Goal: Task Accomplishment & Management: Manage account settings

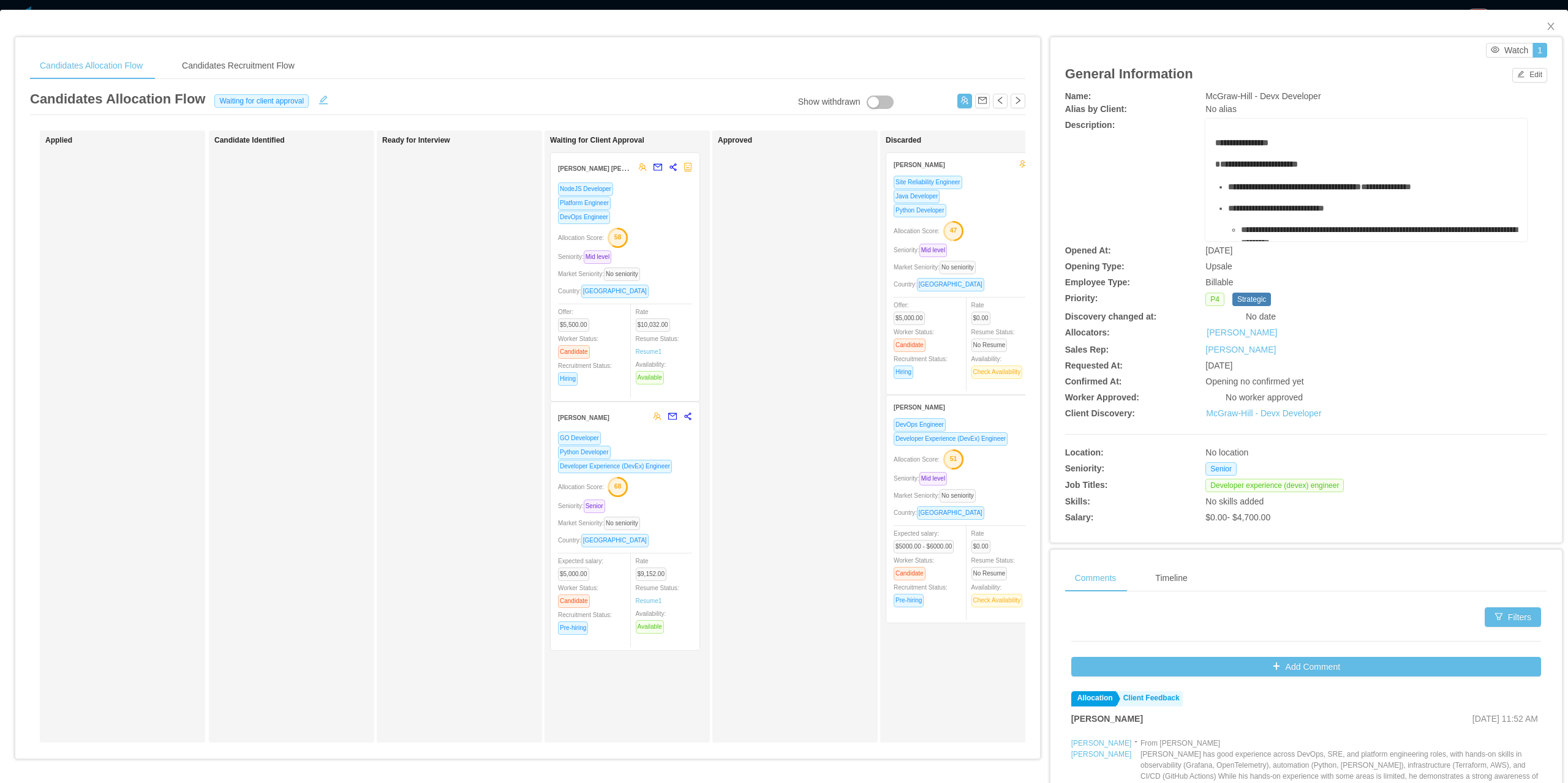
click at [668, 500] on div "Seniority: Senior" at bounding box center [625, 506] width 134 height 14
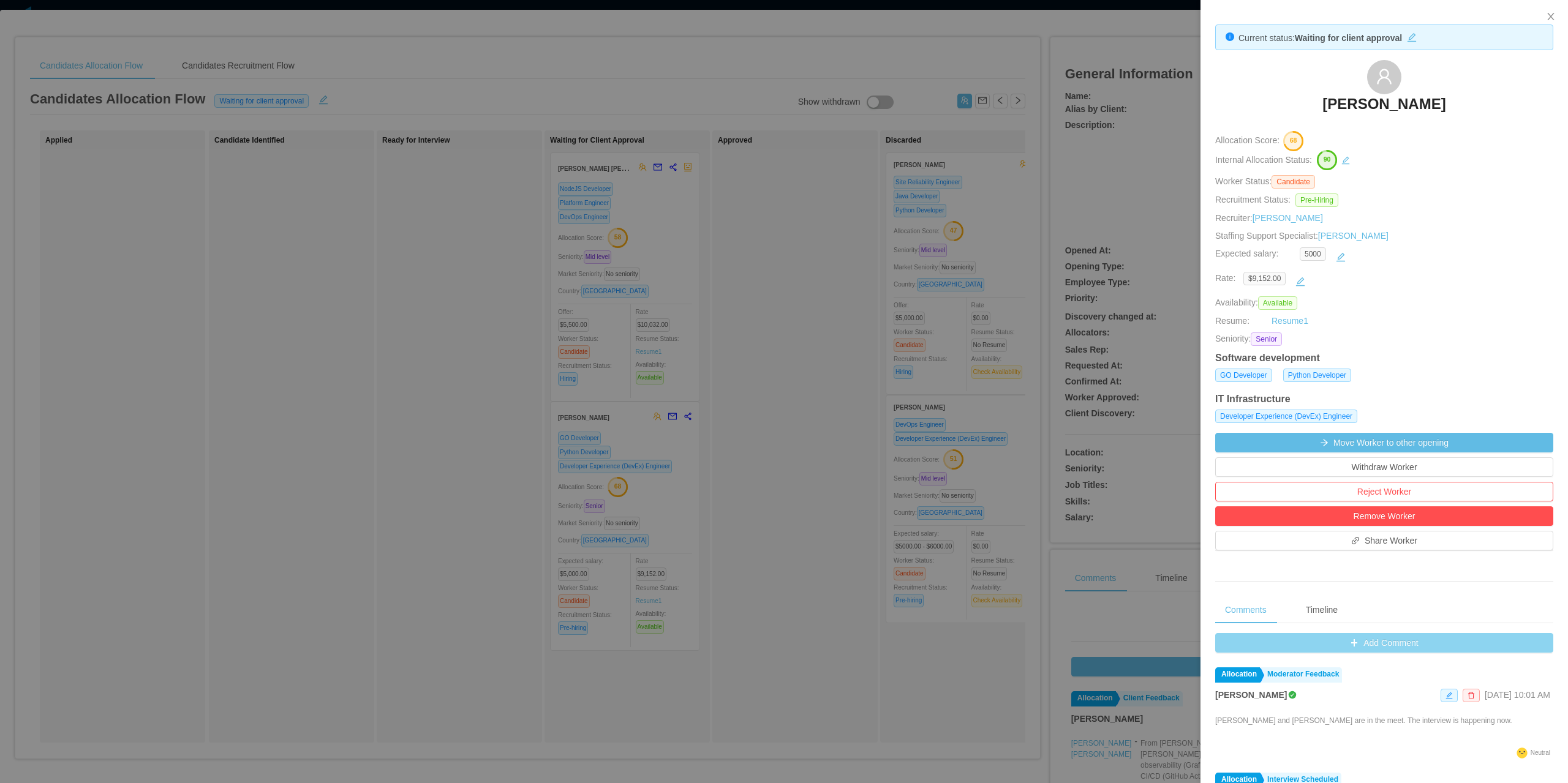
click at [1376, 638] on button "Add Comment" at bounding box center [1384, 643] width 338 height 19
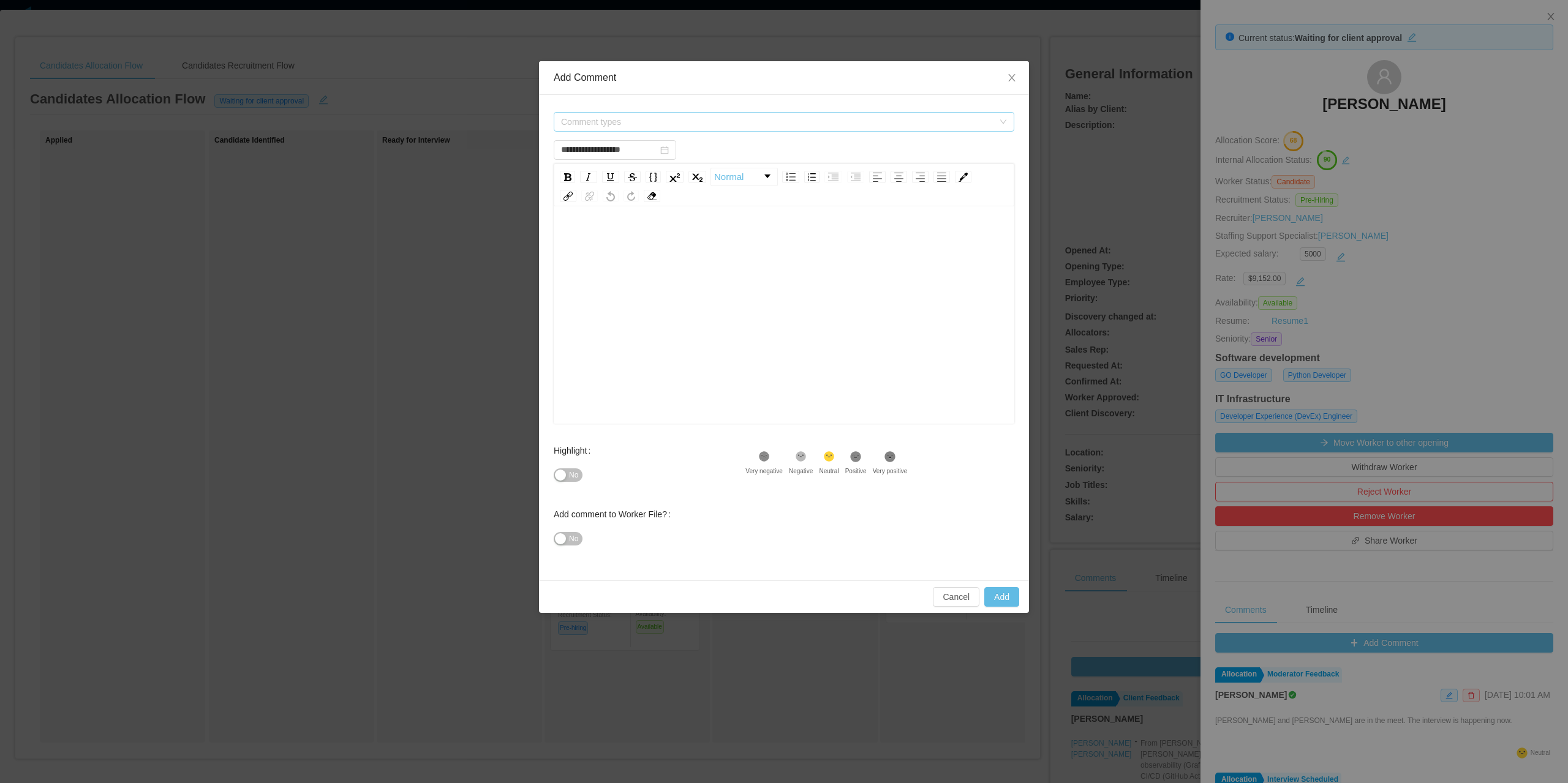
click at [570, 125] on span "Comment types" at bounding box center [777, 122] width 433 height 12
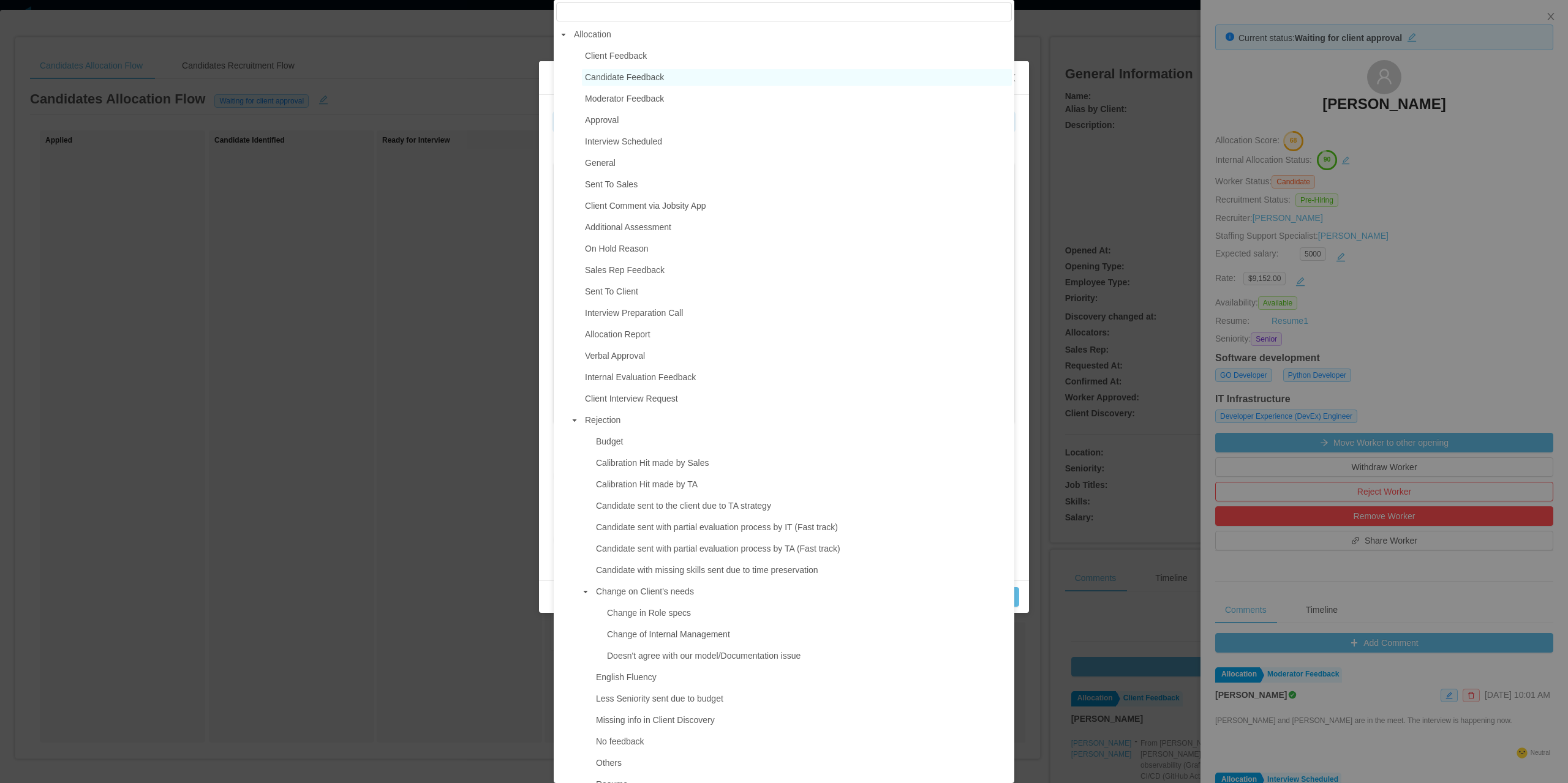
click at [618, 82] on span "Candidate Feedback" at bounding box center [624, 77] width 79 height 10
type input "**********"
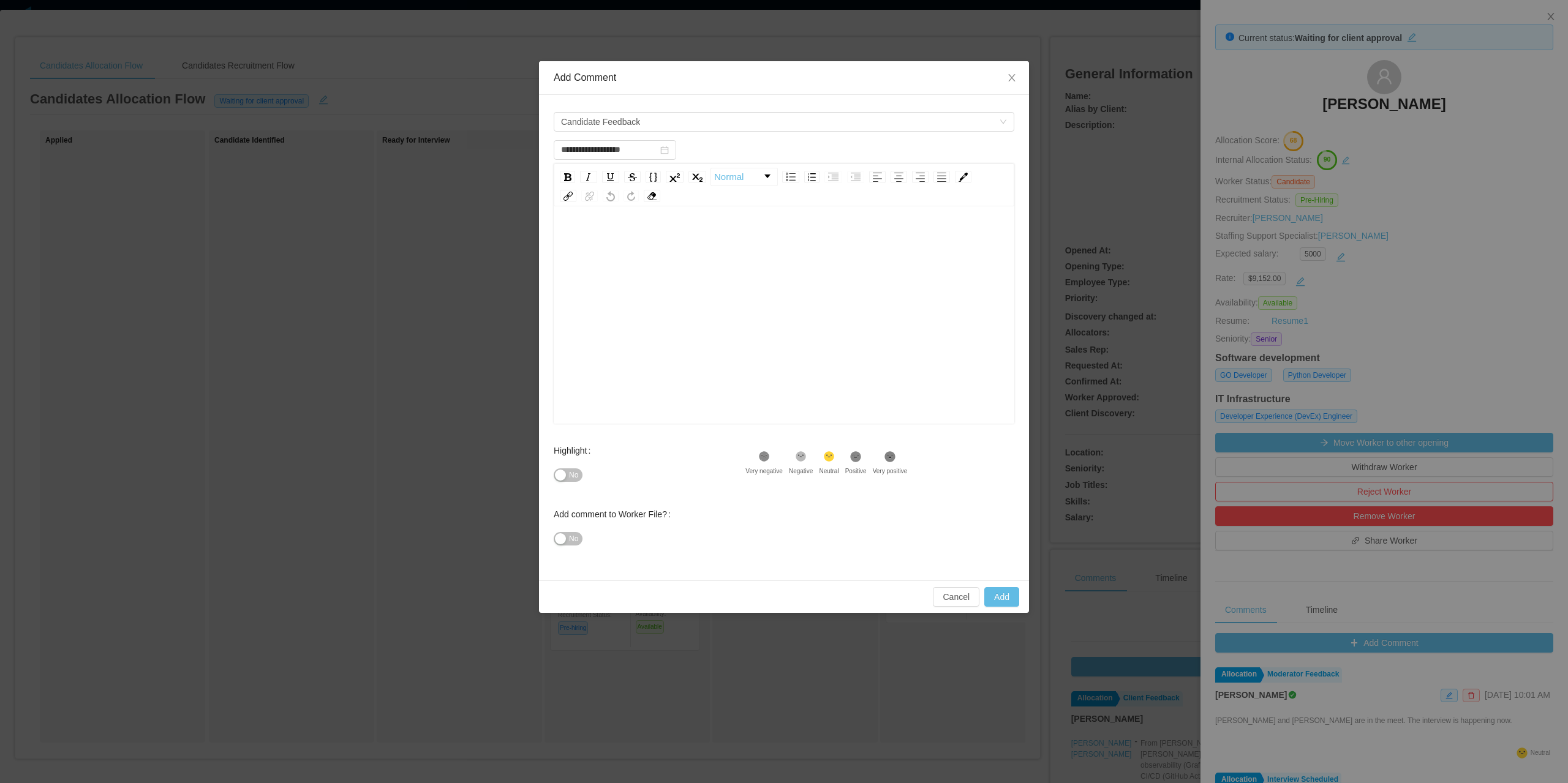
click at [639, 222] on div "rdw-wrapper" at bounding box center [784, 316] width 461 height 214
click at [611, 265] on div "**" at bounding box center [784, 334] width 442 height 214
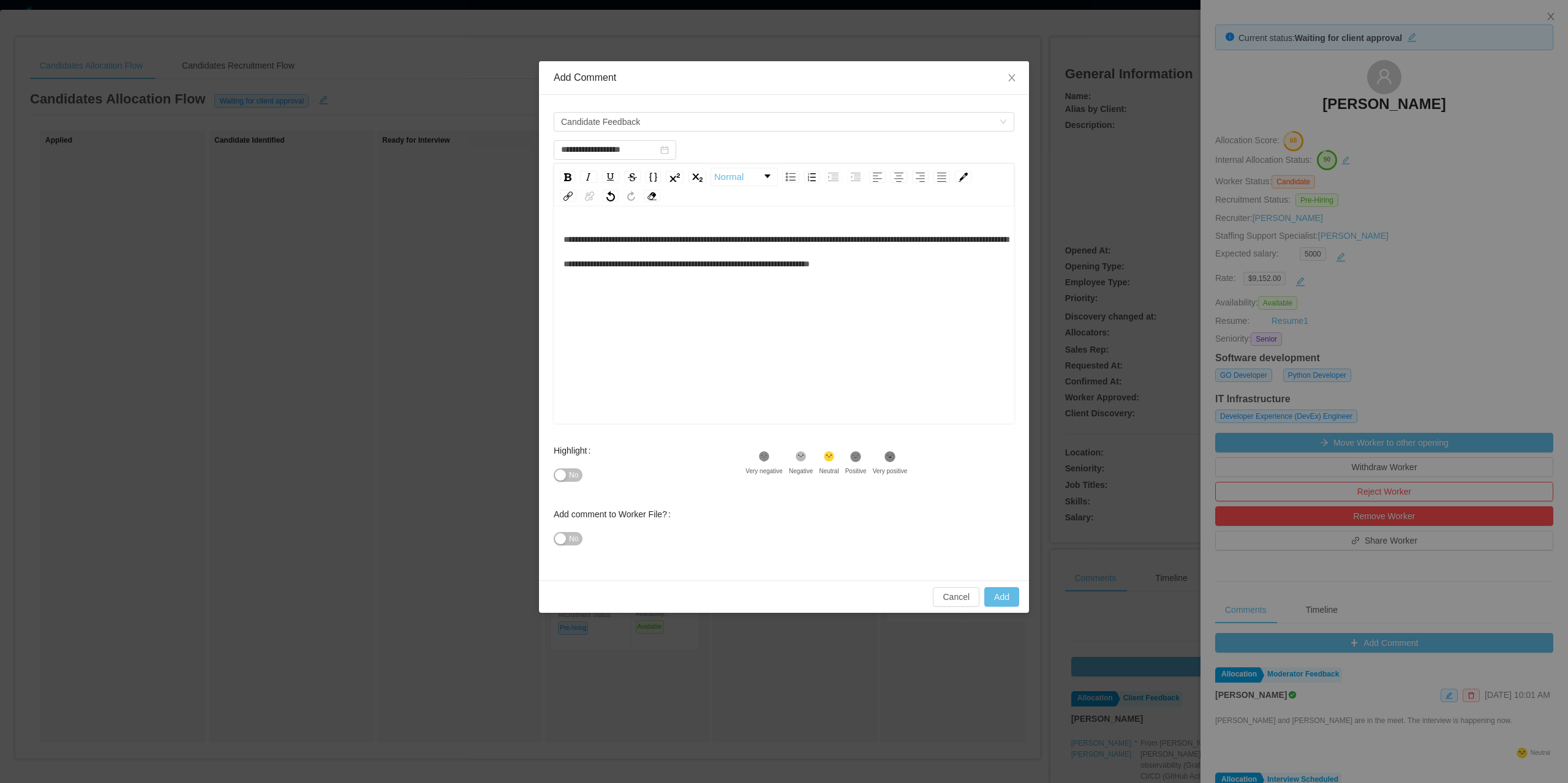
click at [571, 477] on span "No" at bounding box center [574, 475] width 9 height 12
click at [999, 588] on button "Add" at bounding box center [1002, 597] width 35 height 19
type input "**********"
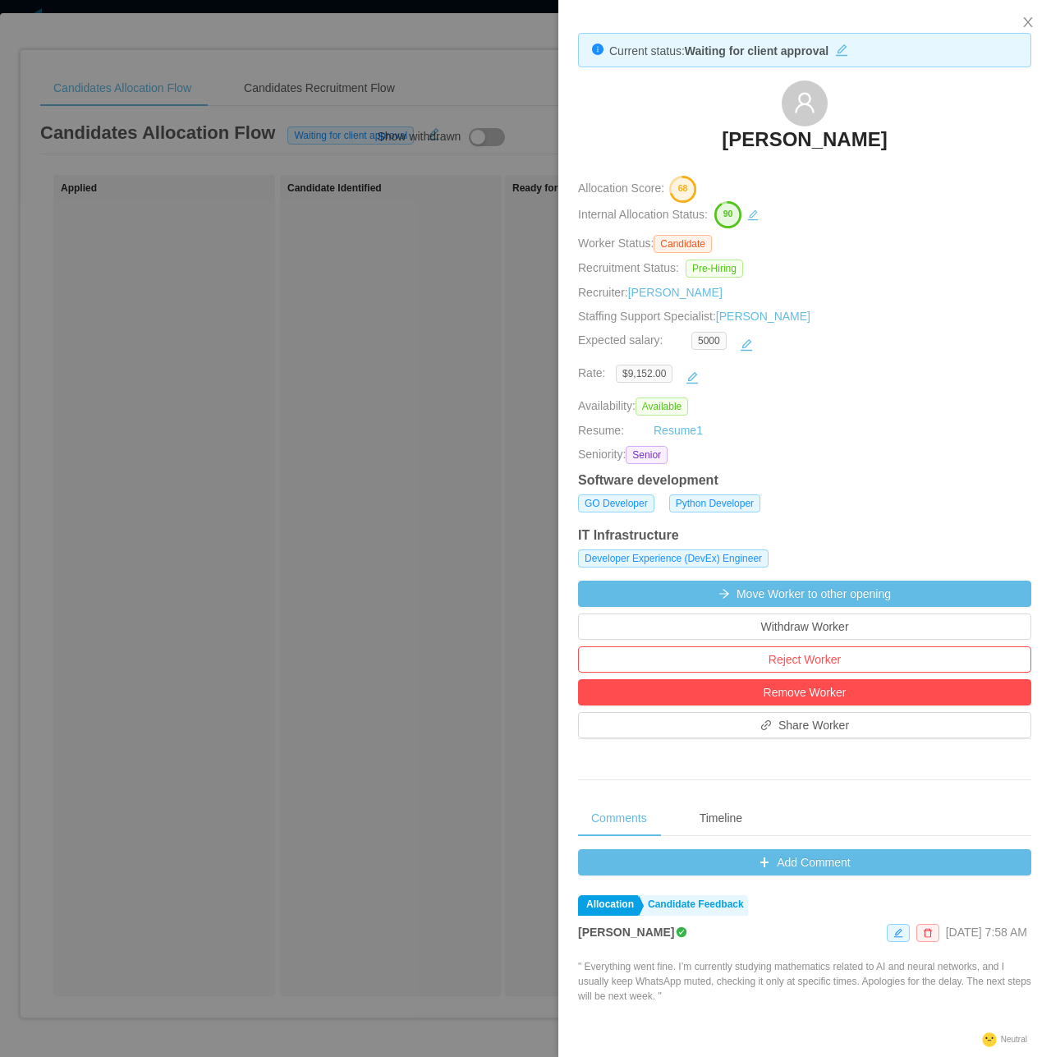
click at [451, 103] on div at bounding box center [525, 528] width 1051 height 1057
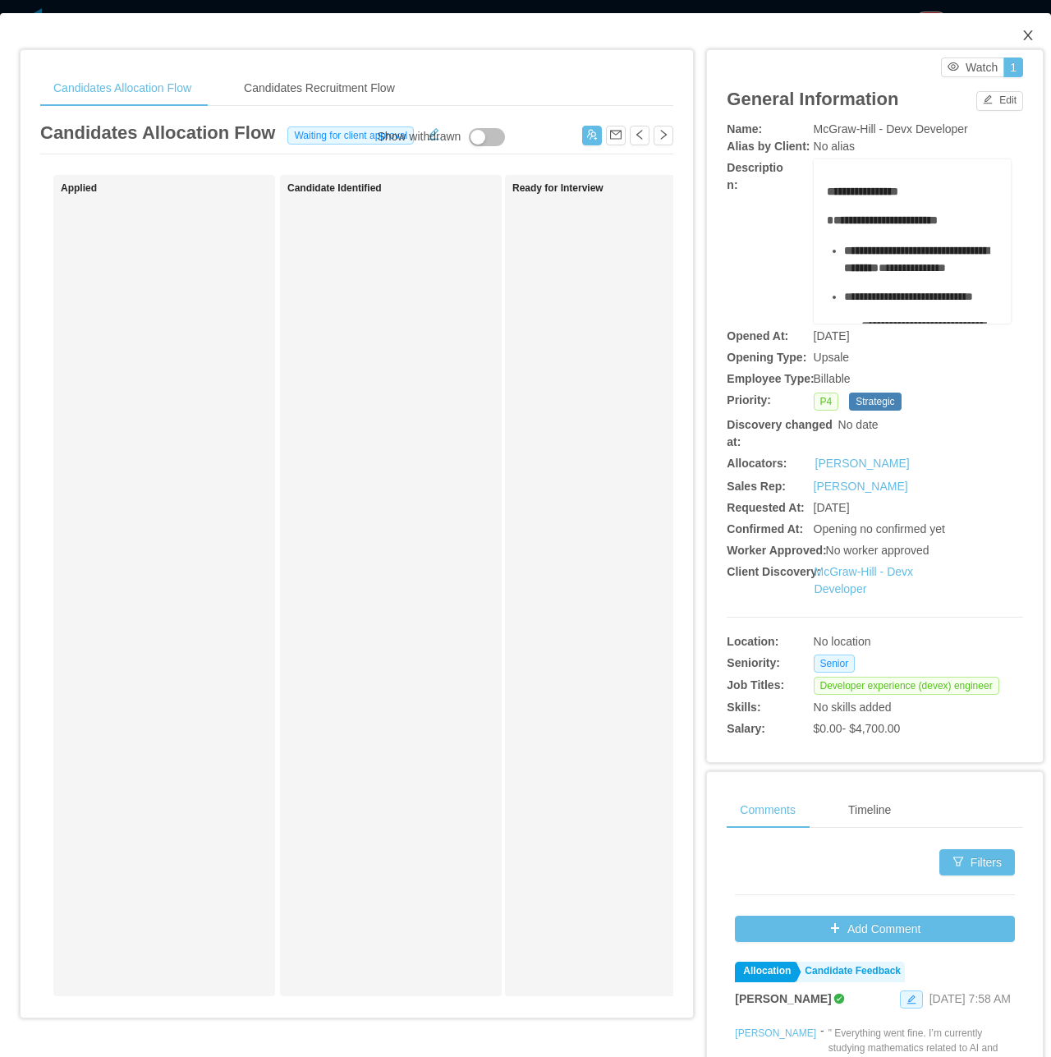
click at [1023, 38] on icon "icon: close" at bounding box center [1027, 35] width 9 height 10
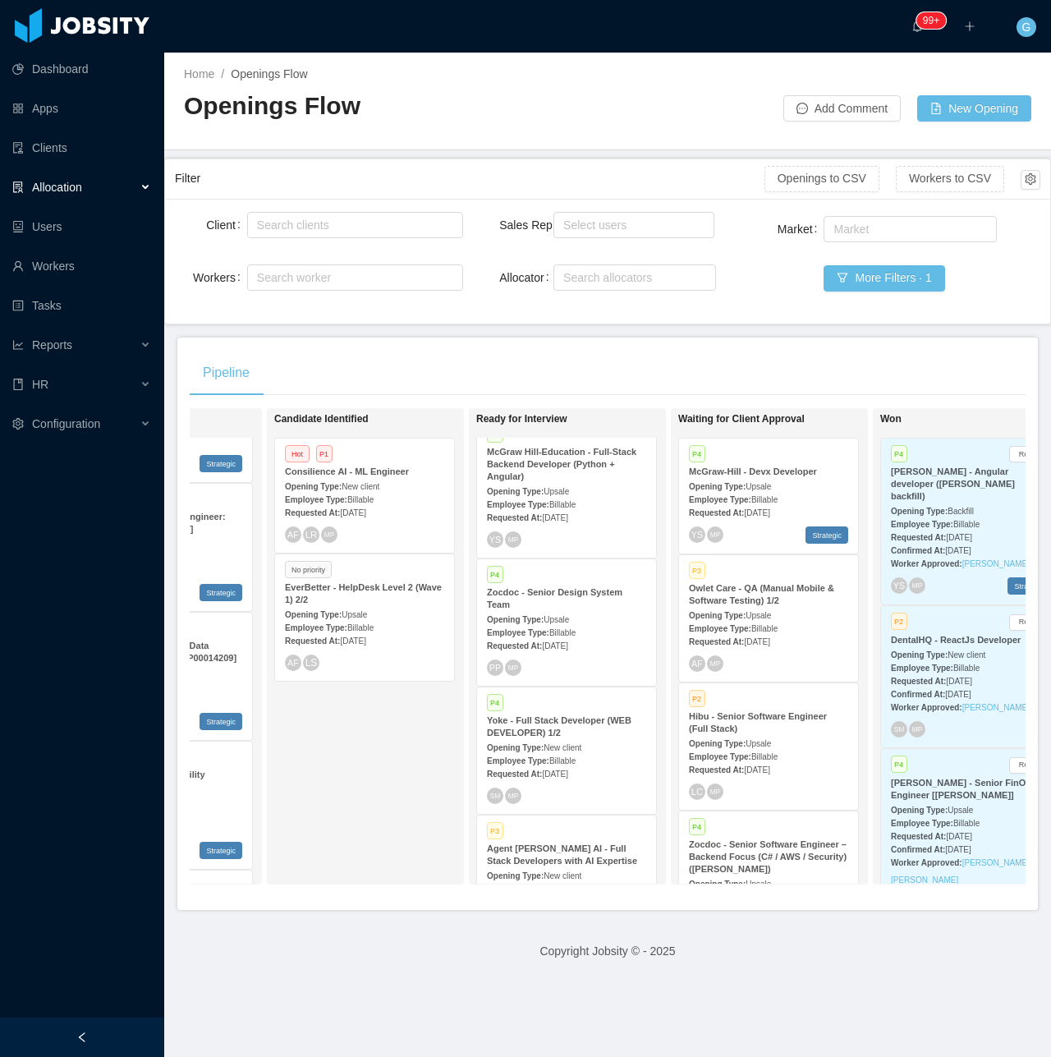
scroll to position [2538, 0]
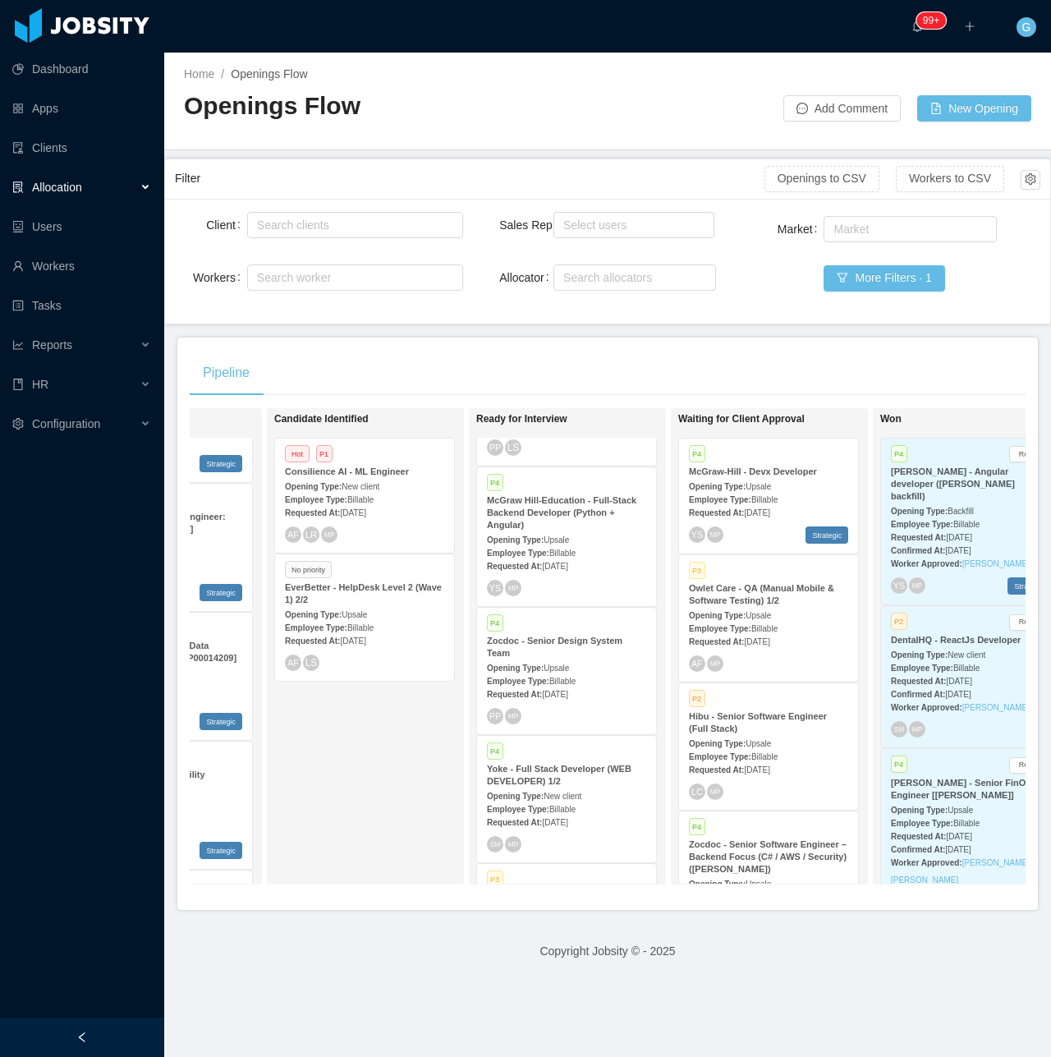
click at [595, 291] on div "Search allocators" at bounding box center [634, 277] width 163 height 33
click at [596, 282] on div "Search allocators" at bounding box center [630, 277] width 135 height 16
type input "**"
click at [606, 310] on li "Luisa Romero" at bounding box center [628, 309] width 160 height 26
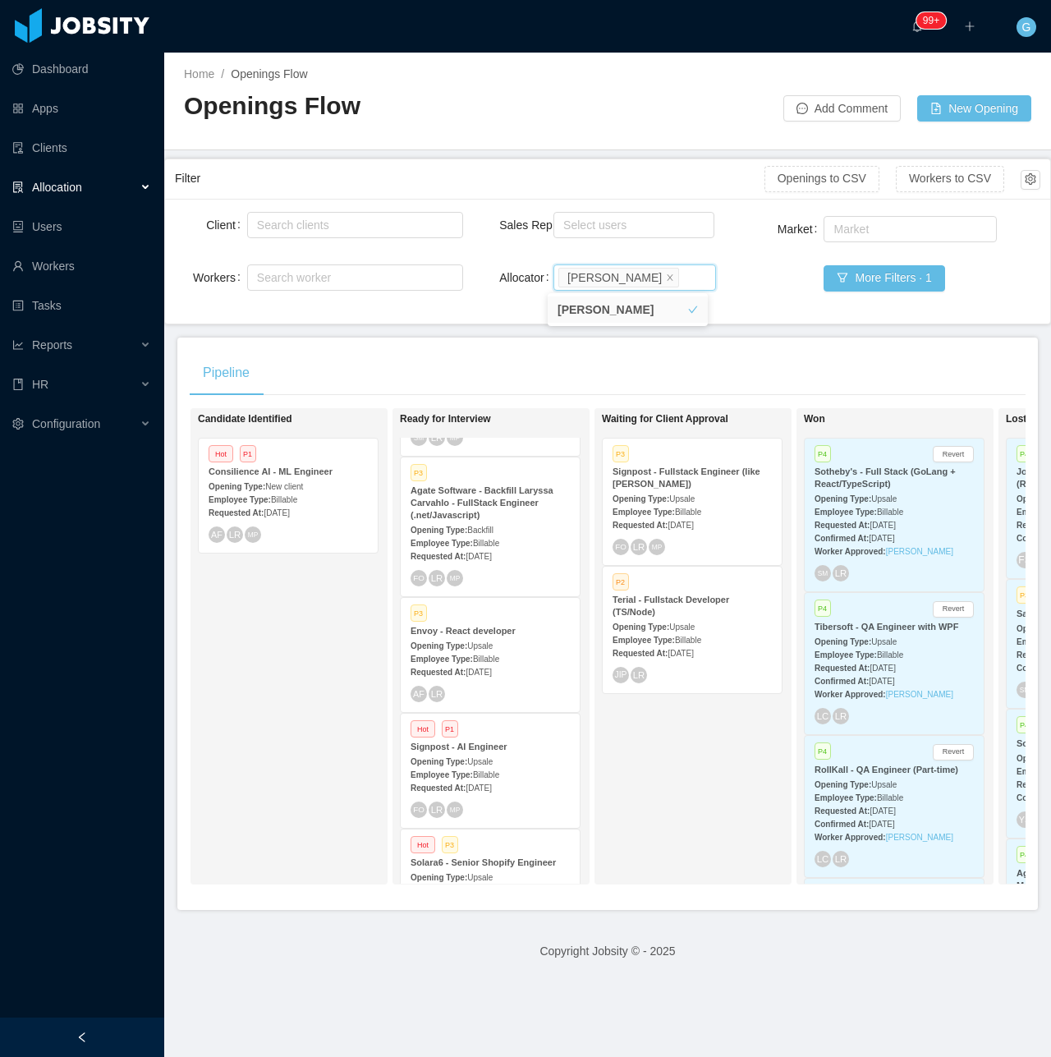
scroll to position [461, 0]
click at [498, 662] on span "Billable" at bounding box center [486, 666] width 26 height 9
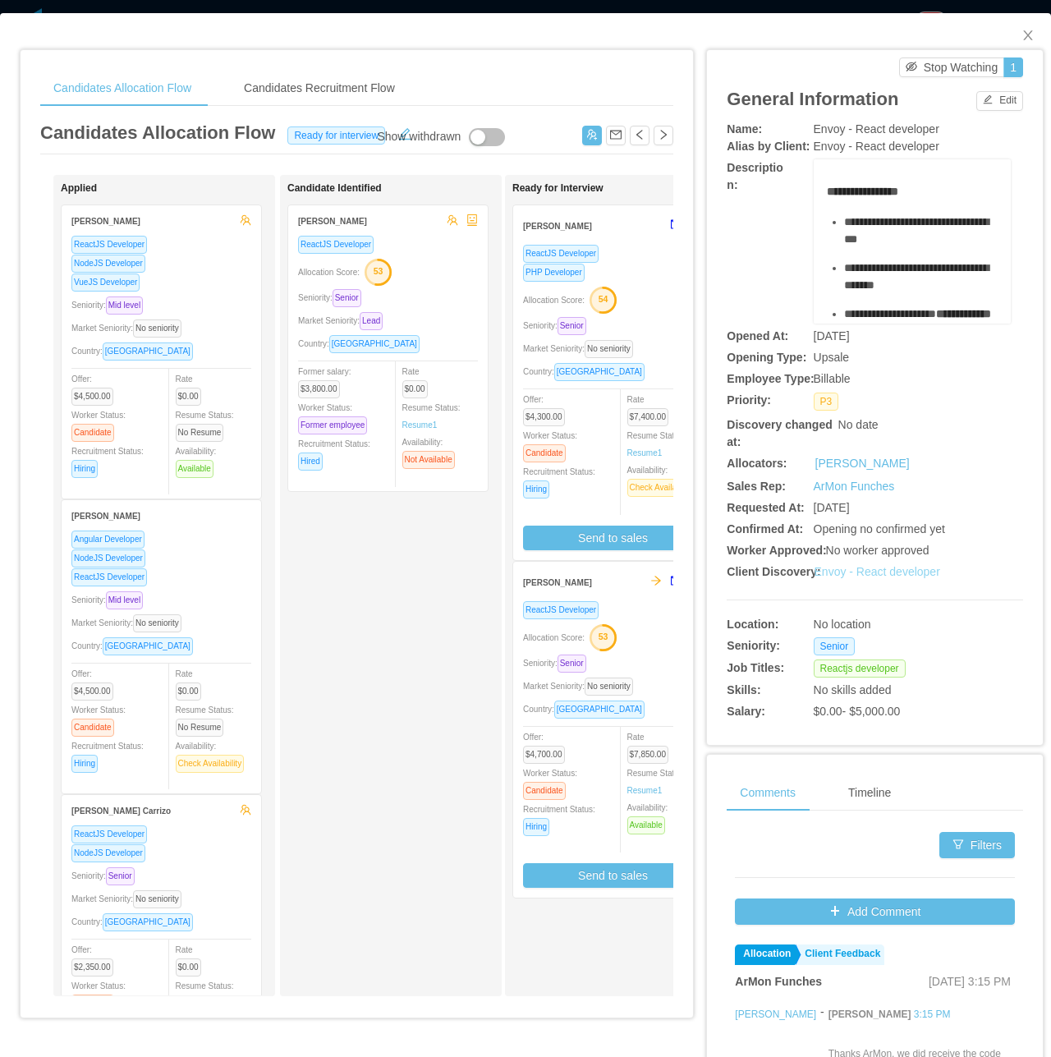
click at [888, 578] on link "Envoy - React developer" at bounding box center [878, 571] width 126 height 13
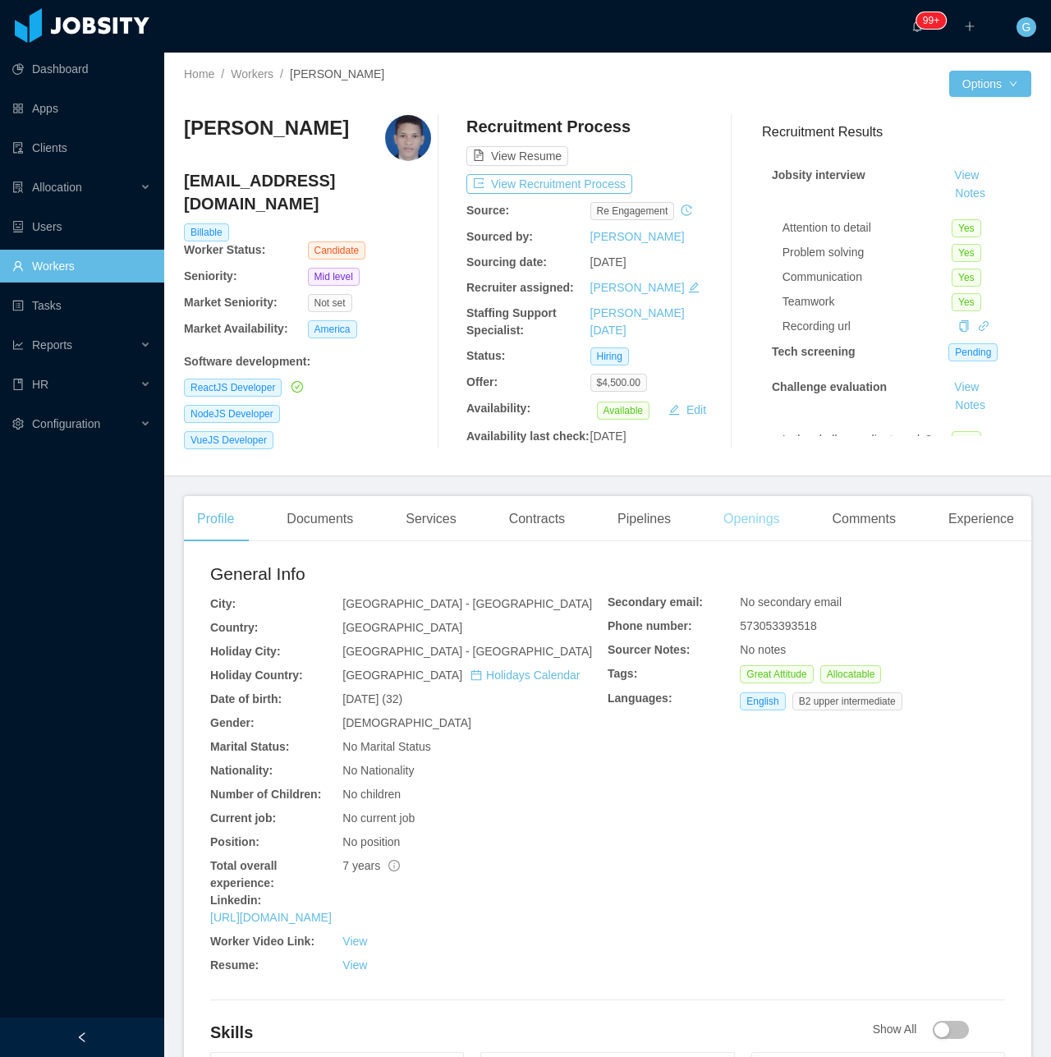
click at [745, 508] on div "Openings" at bounding box center [751, 519] width 83 height 46
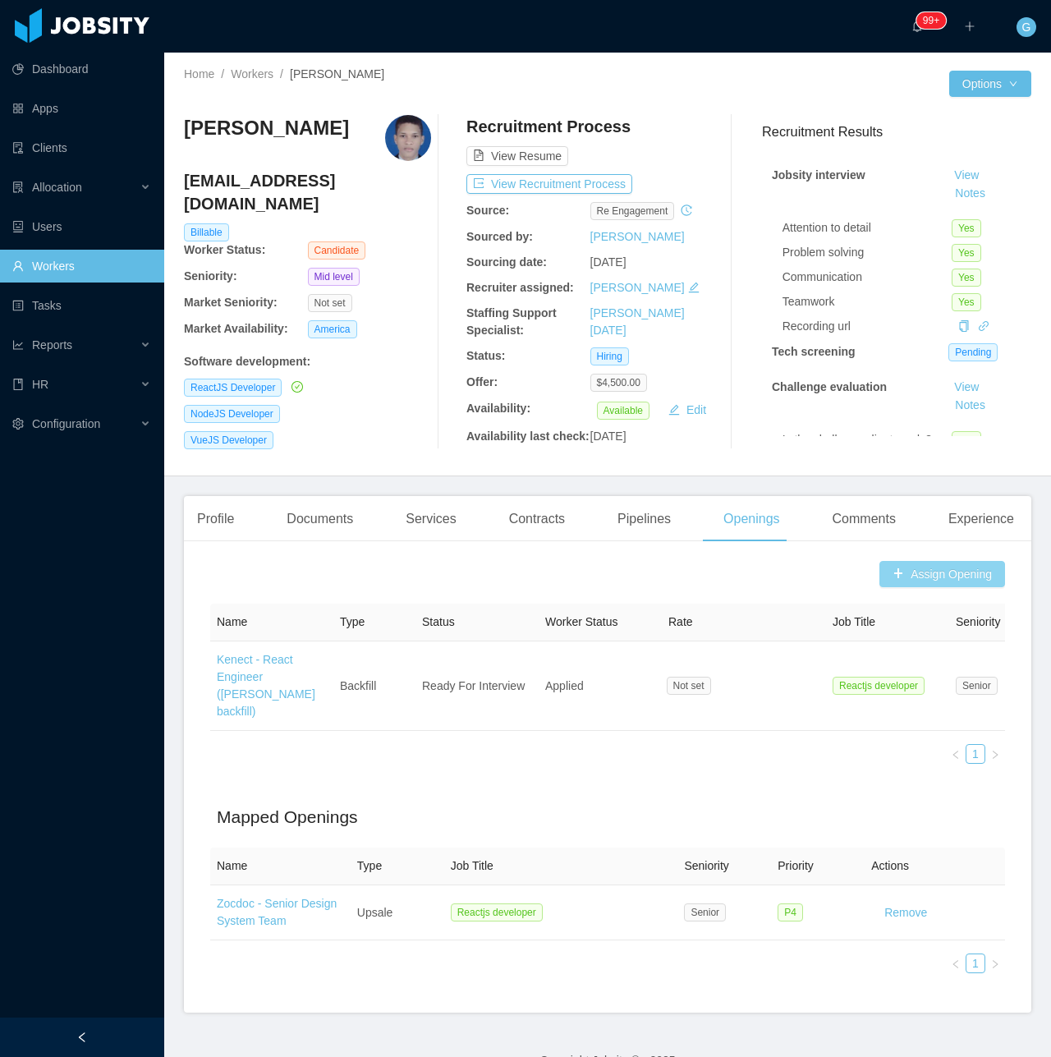
click at [918, 573] on button "Assign Opening" at bounding box center [942, 574] width 126 height 26
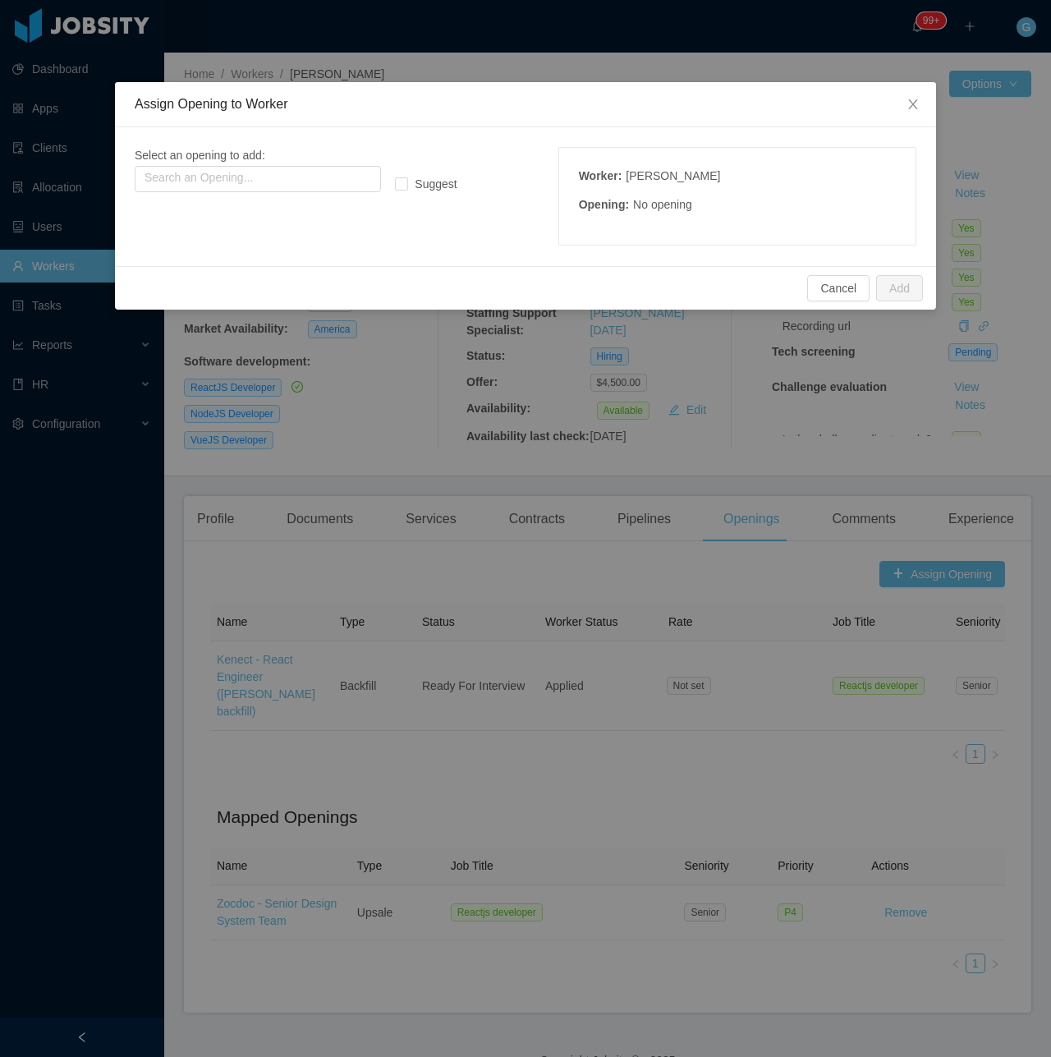
click at [296, 540] on div "Assign Opening to Worker Select an opening to add: Search an Opening... Suggest…" at bounding box center [525, 528] width 1051 height 1057
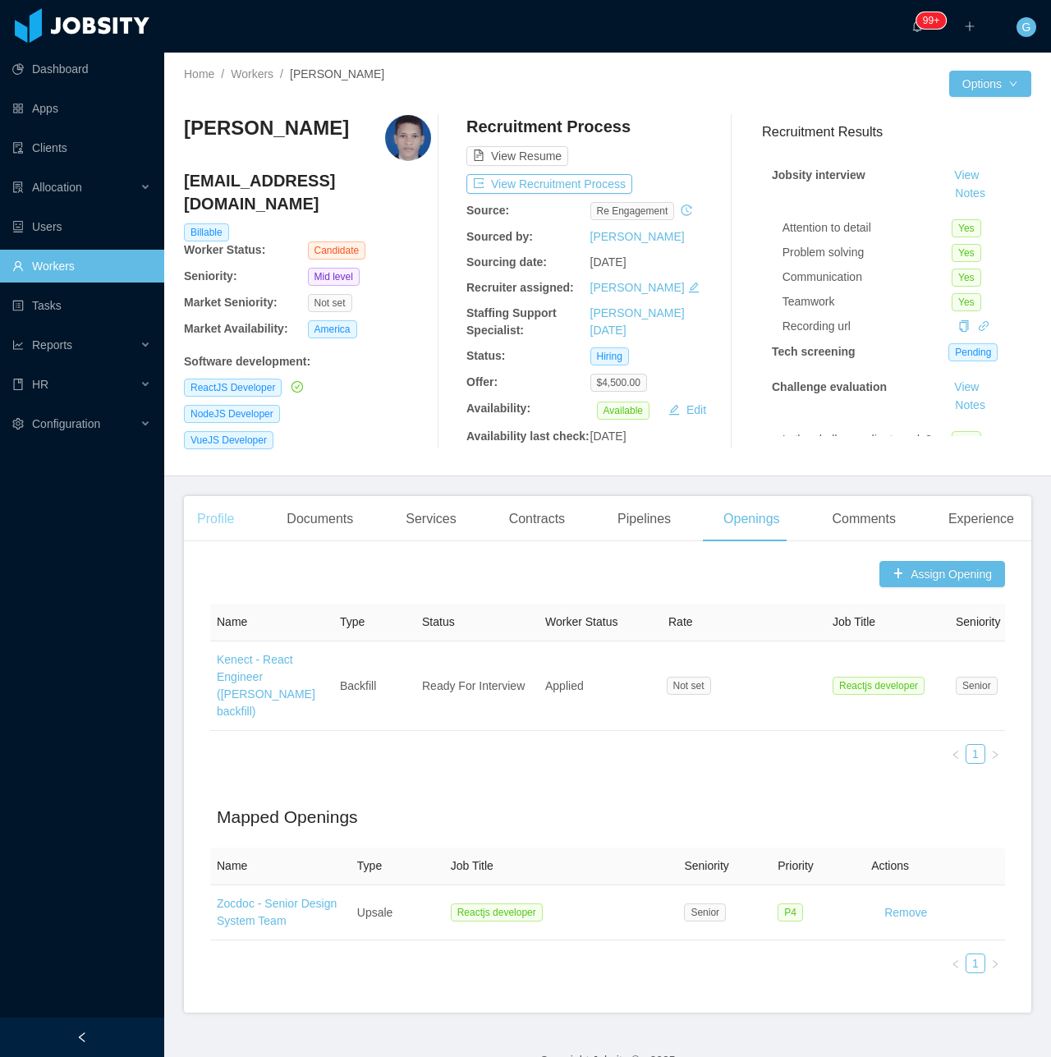
click at [235, 515] on div "Profile" at bounding box center [215, 519] width 63 height 46
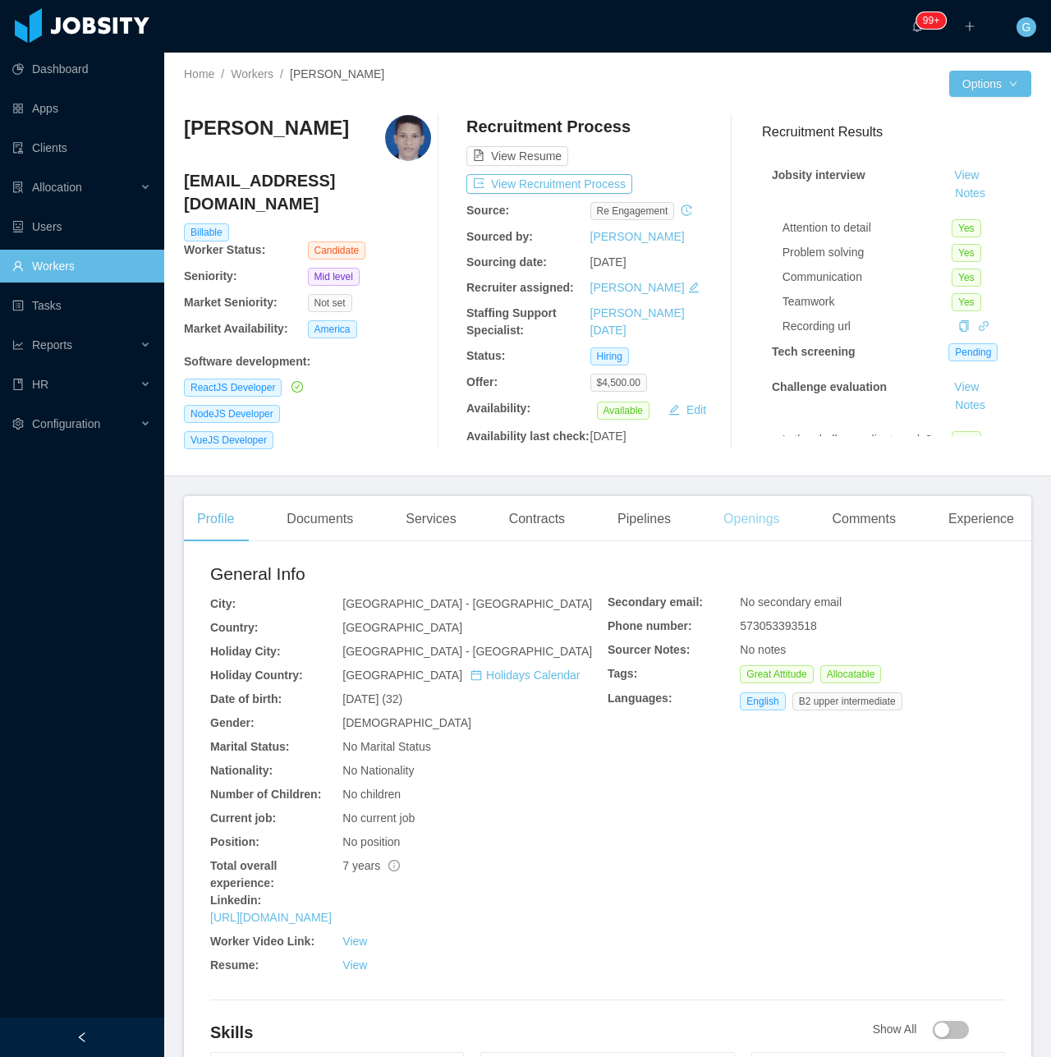
click at [756, 524] on div "Openings" at bounding box center [751, 519] width 83 height 46
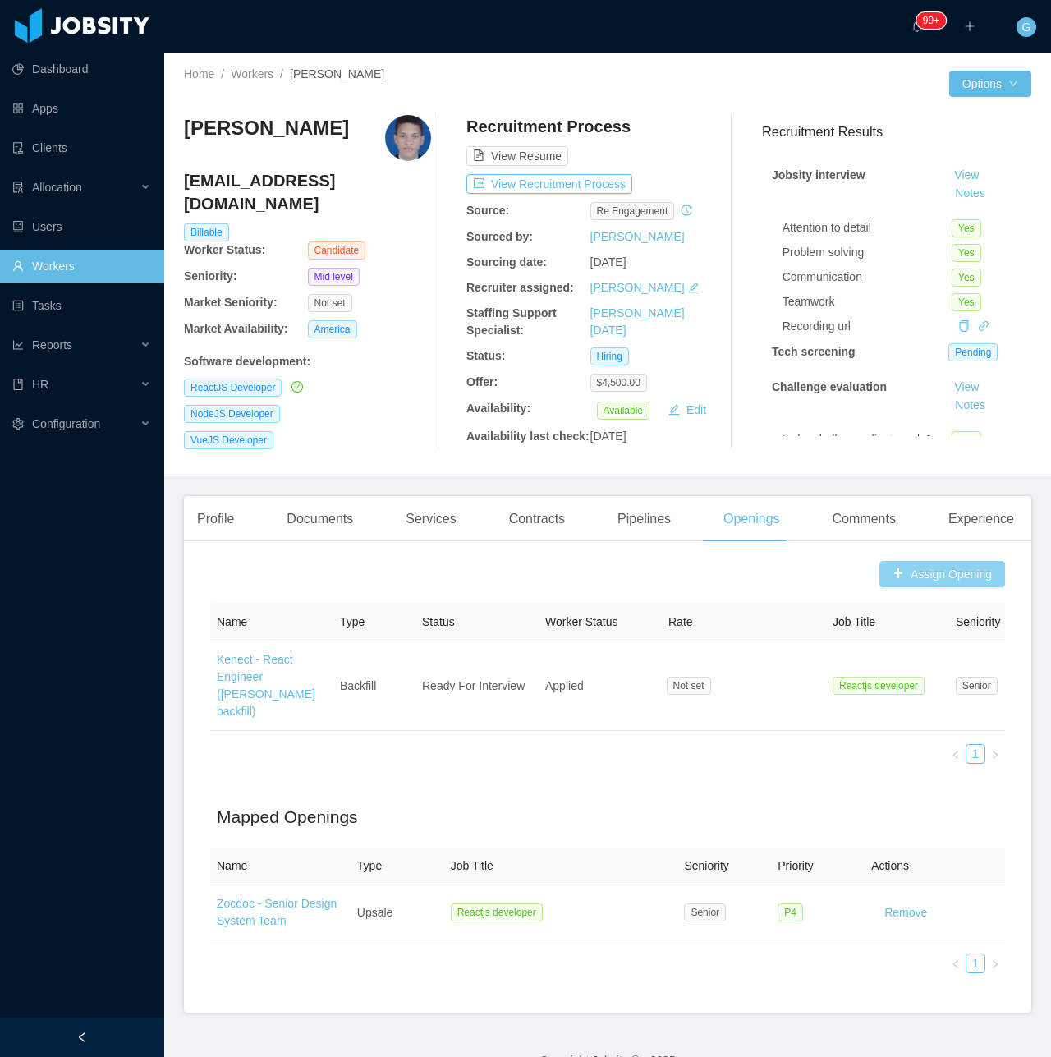
drag, startPoint x: 976, startPoint y: 559, endPoint x: 962, endPoint y: 567, distance: 15.8
click at [962, 567] on button "Assign Opening" at bounding box center [942, 574] width 126 height 26
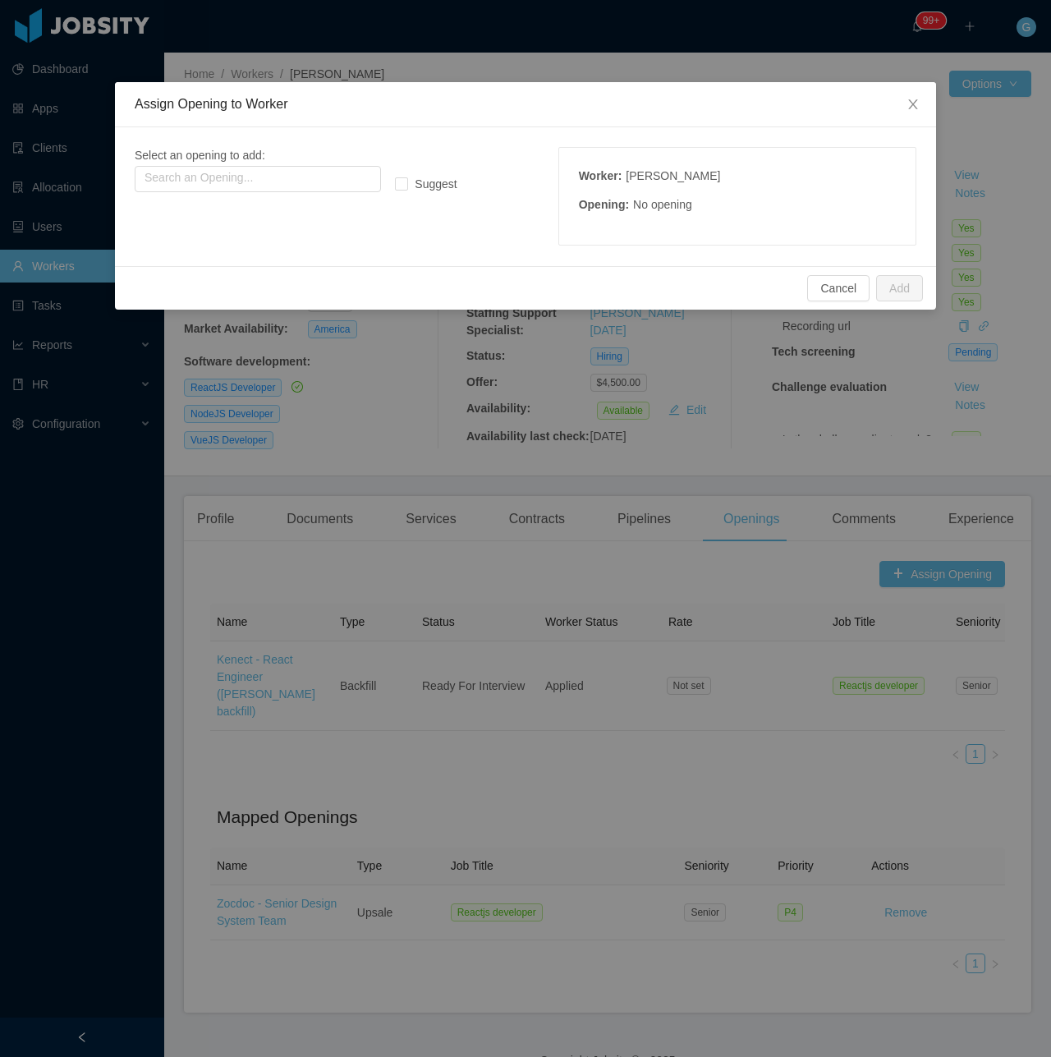
click at [227, 161] on span "Select an opening to add:" at bounding box center [200, 155] width 131 height 13
click at [217, 181] on input "text" at bounding box center [258, 179] width 246 height 26
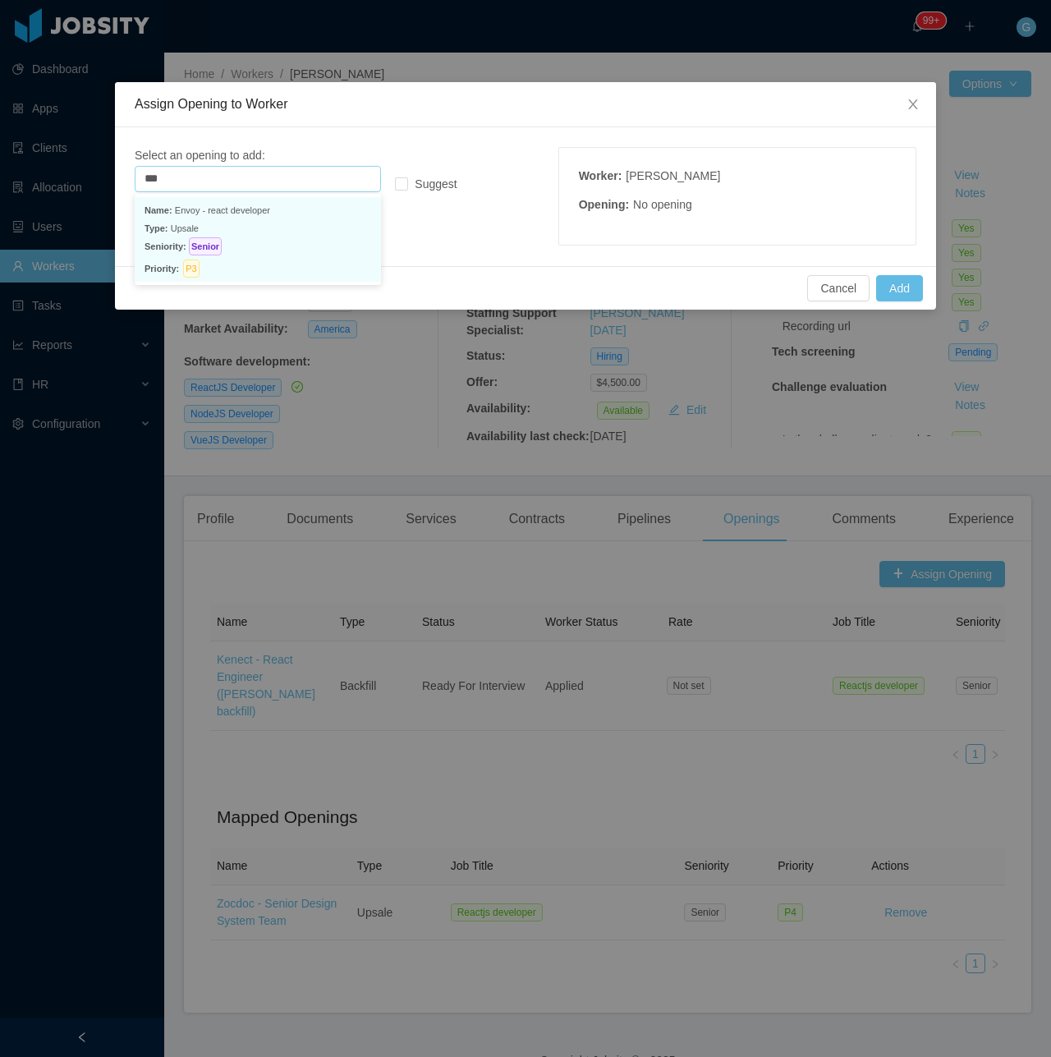
click at [184, 229] on p "Type: Upsale" at bounding box center [258, 228] width 227 height 18
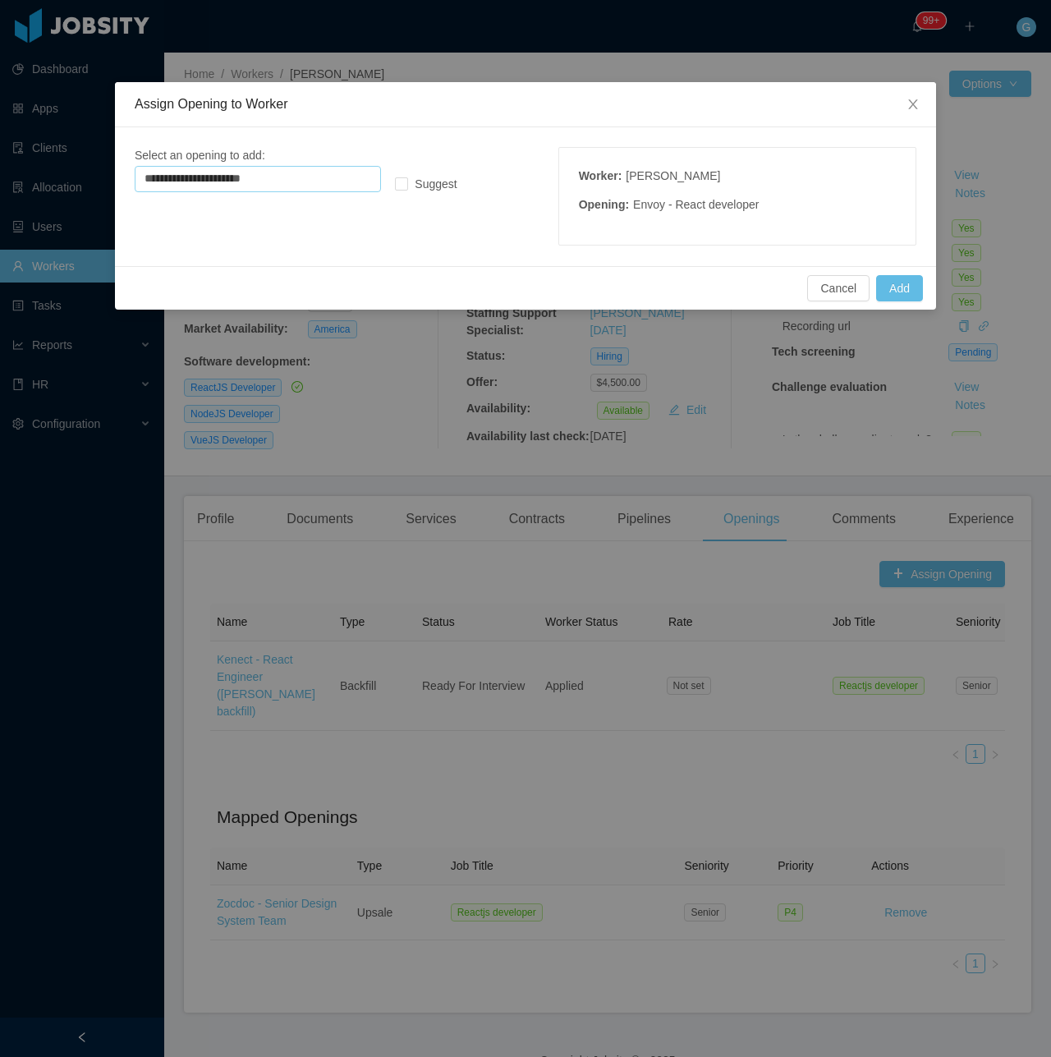
type input "**********"
click at [873, 285] on div "Cancel Add" at bounding box center [525, 288] width 795 height 26
click at [882, 285] on button "Add" at bounding box center [899, 288] width 47 height 26
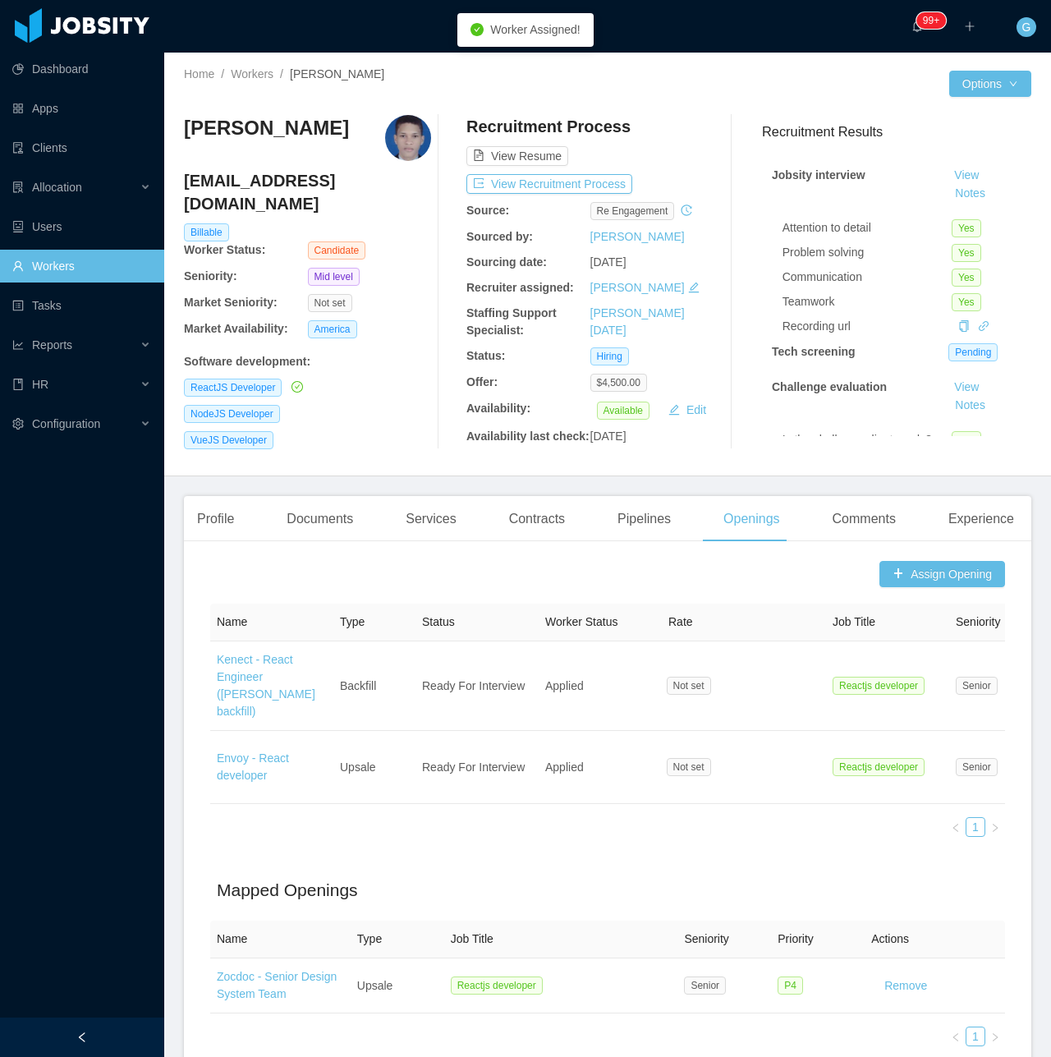
click at [321, 522] on div "Documents" at bounding box center [319, 519] width 93 height 46
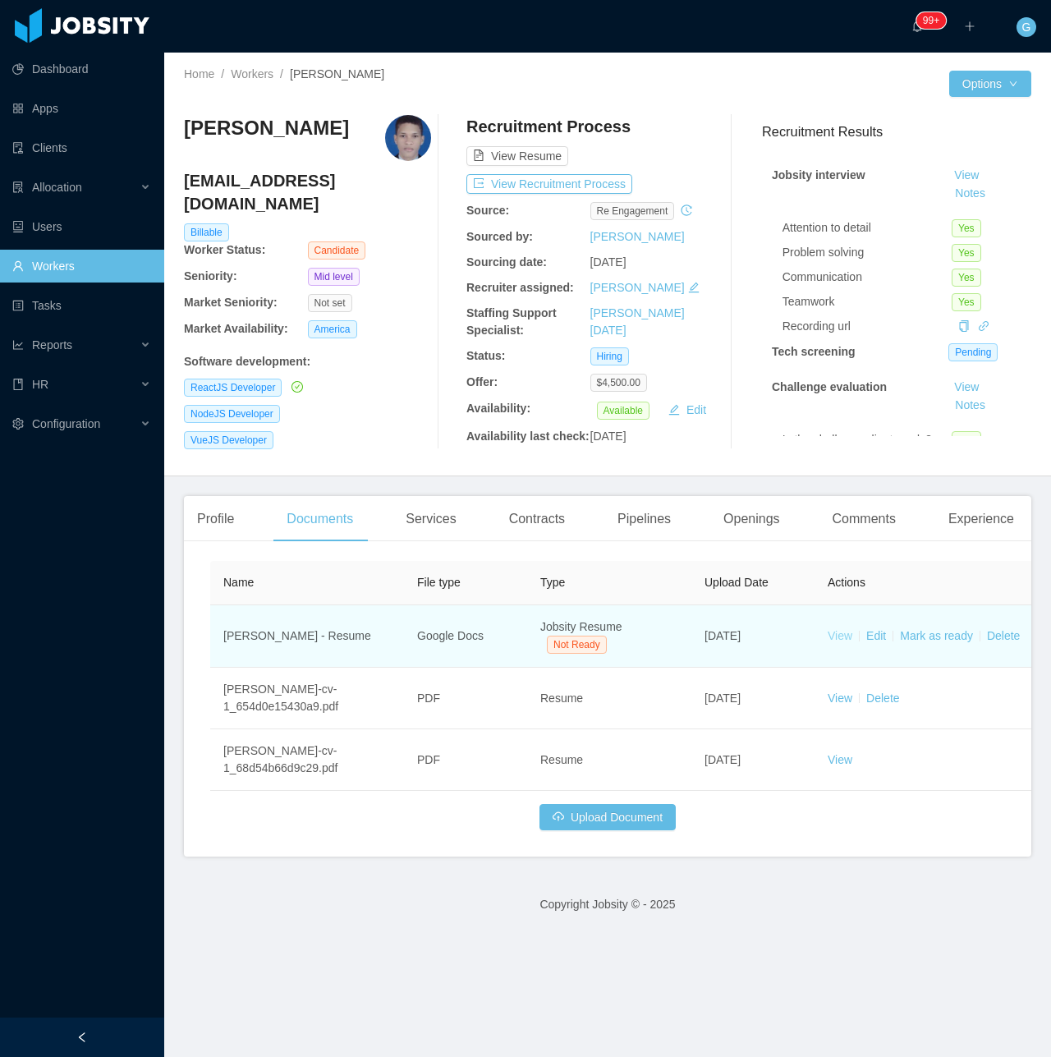
click at [837, 639] on link "View" at bounding box center [840, 635] width 25 height 13
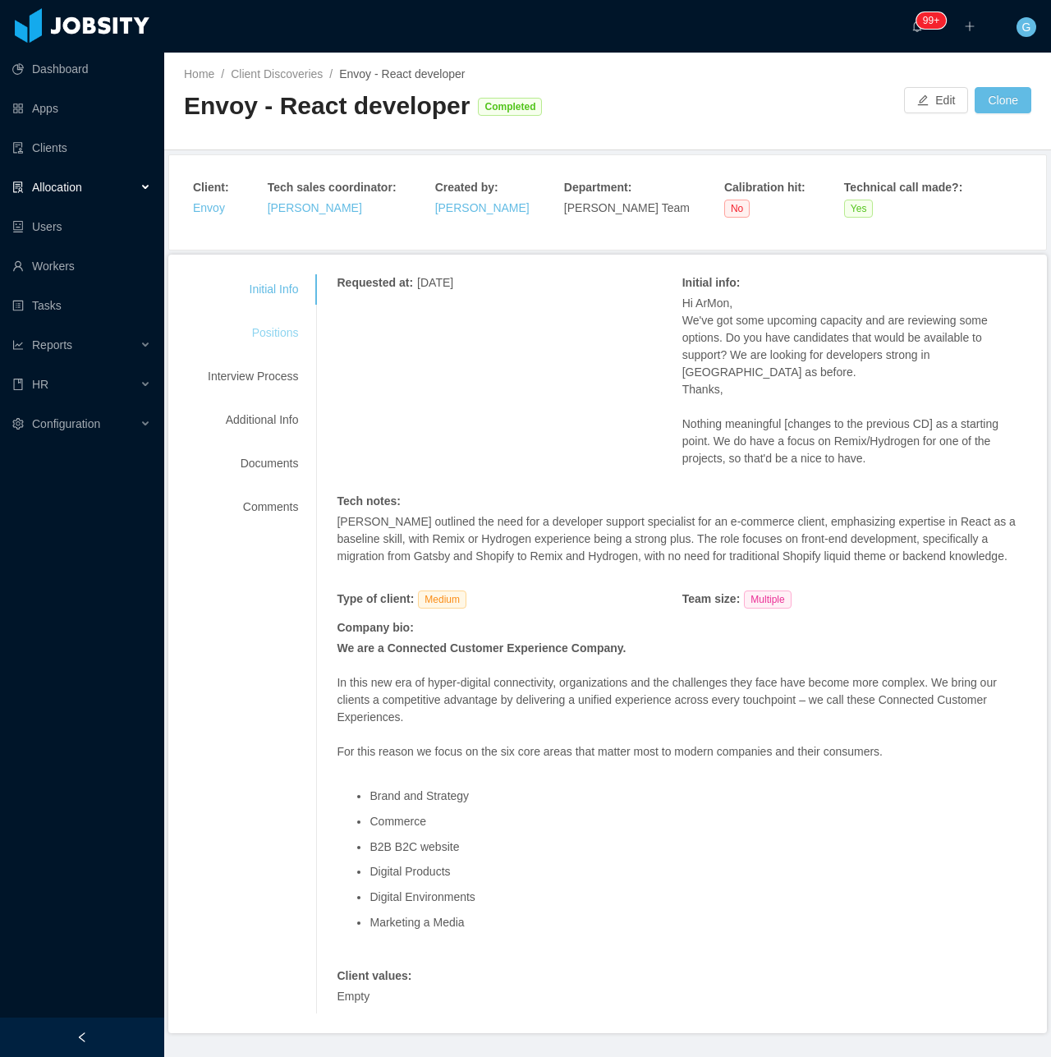
click at [300, 334] on div "Positions" at bounding box center [253, 333] width 130 height 30
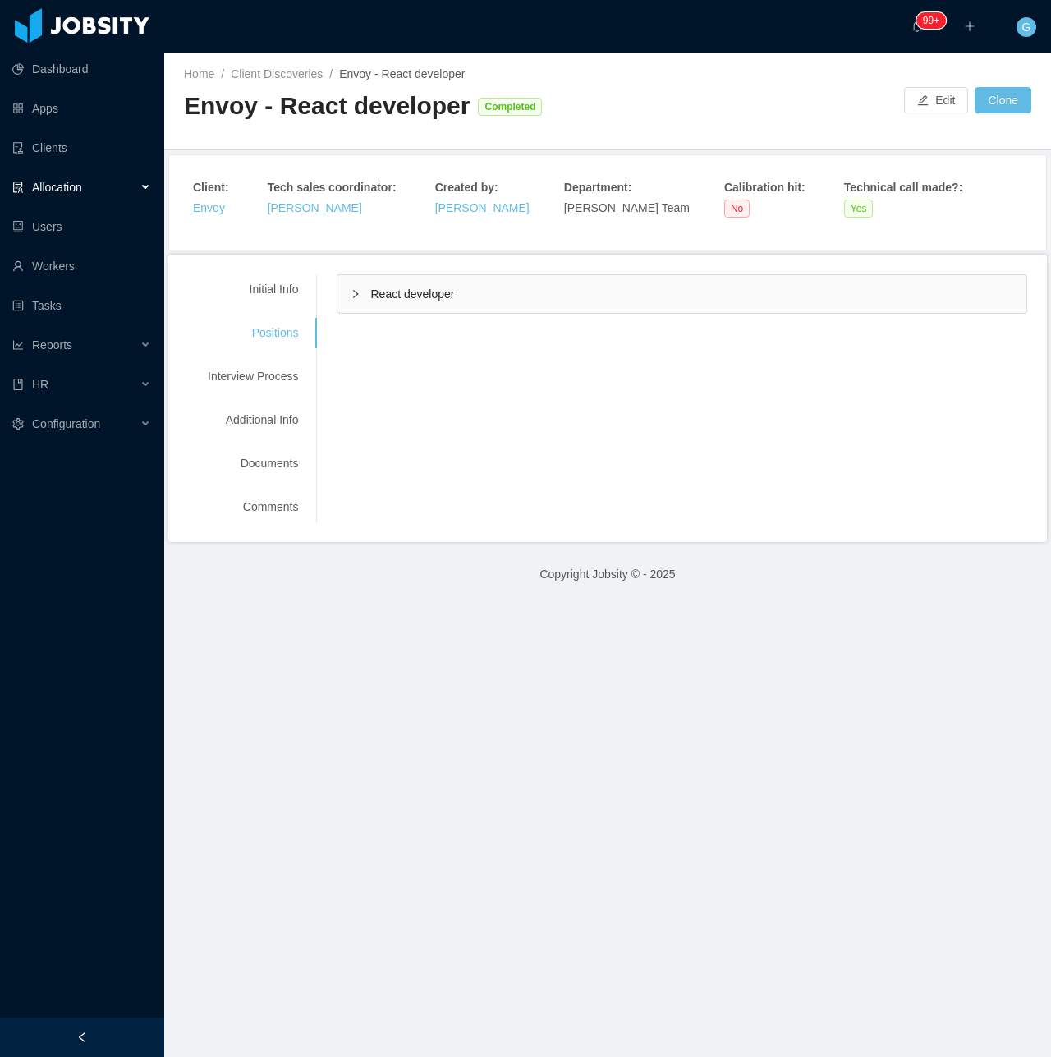
click at [388, 287] on span "React developer" at bounding box center [412, 293] width 84 height 13
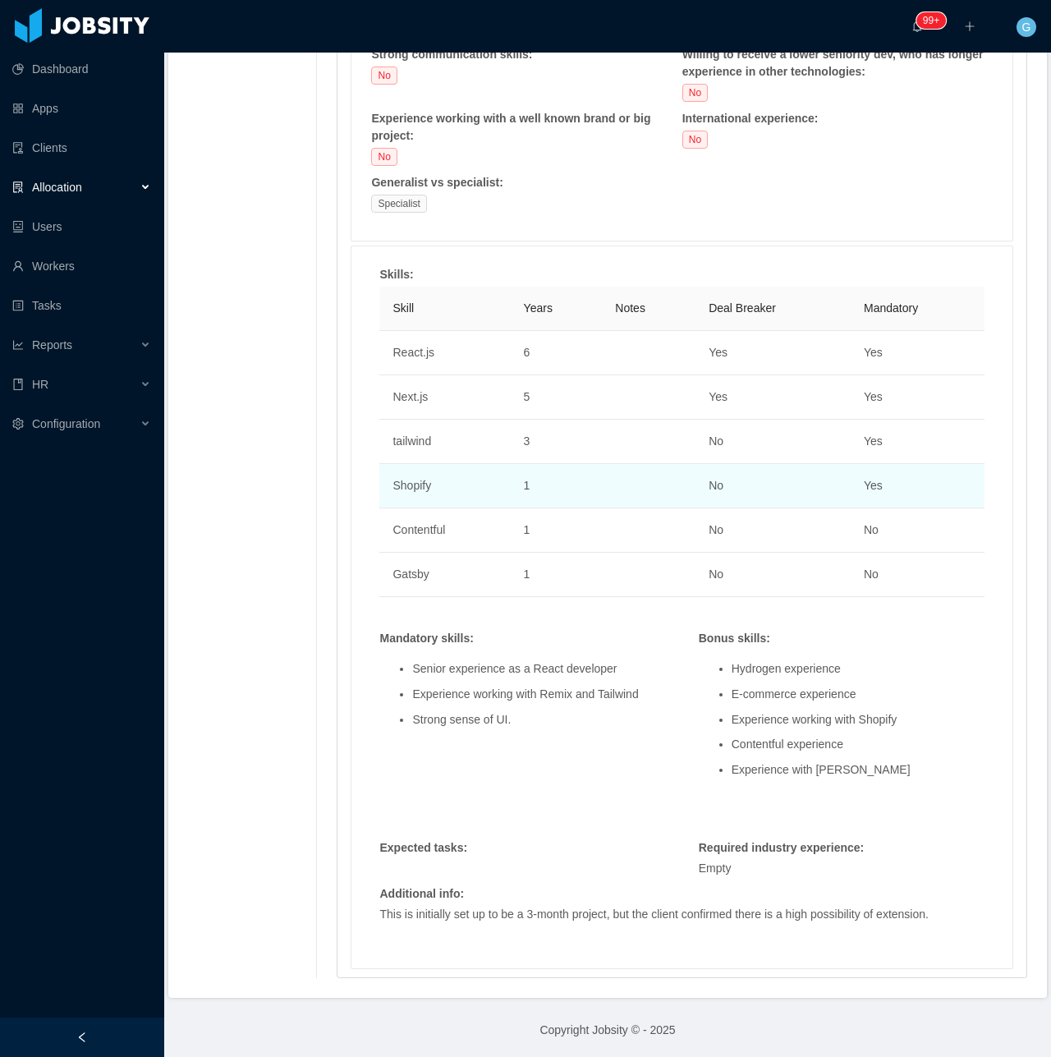
scroll to position [748, 0]
